Goal: Information Seeking & Learning: Learn about a topic

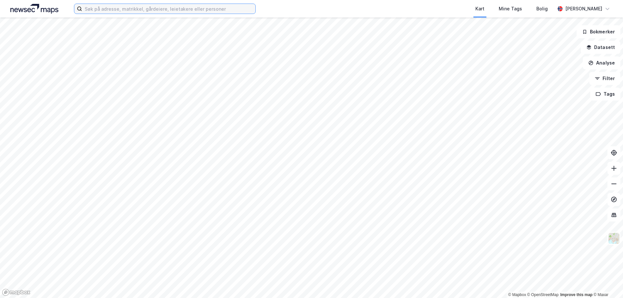
click at [171, 10] on input at bounding box center [168, 9] width 173 height 10
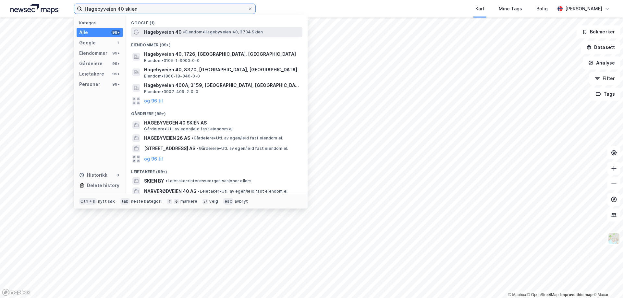
type input "Hagebyveien 40 skien"
click at [169, 33] on span "Hagebyveien 40" at bounding box center [163, 32] width 38 height 8
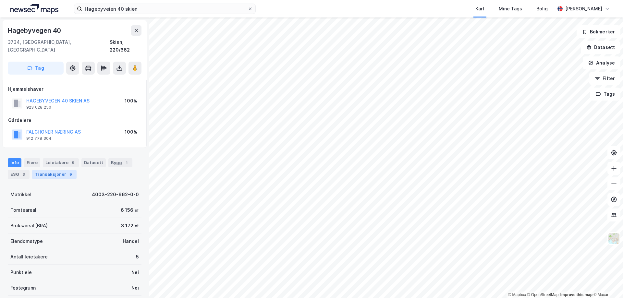
click at [53, 170] on div "Transaksjoner 9" at bounding box center [54, 174] width 44 height 9
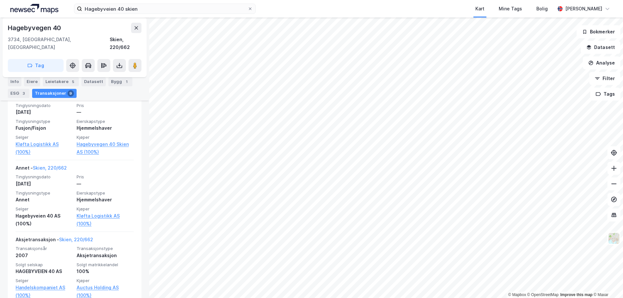
scroll to position [433, 0]
